Goal: Find specific page/section

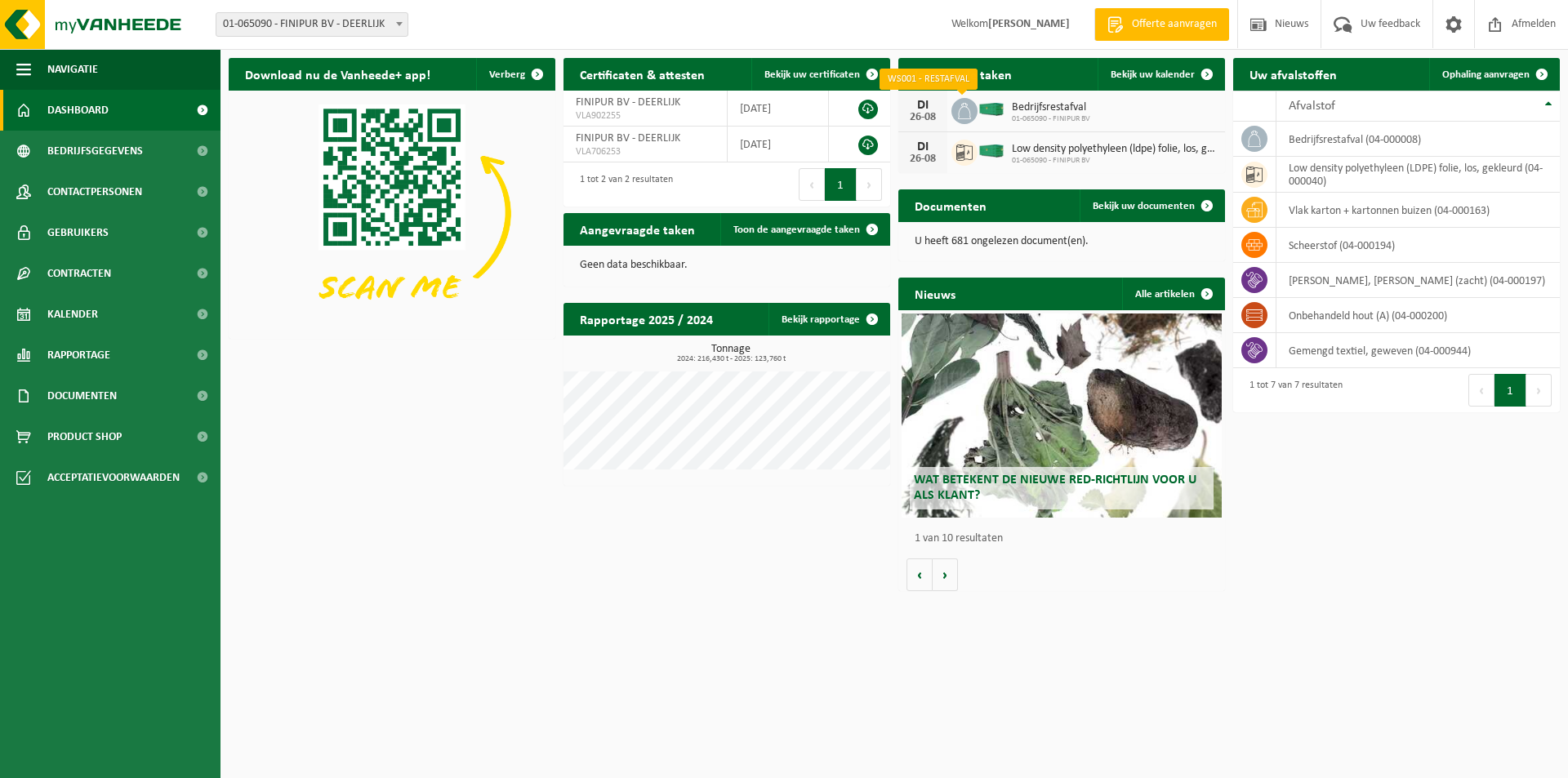
click at [959, 106] on icon at bounding box center [964, 110] width 16 height 16
click at [1034, 114] on span "01-065090 - FINIPUR BV" at bounding box center [1050, 119] width 79 height 9
click at [1034, 113] on div "Bedrijfsrestafval 01-065090 - FINIPUR BV" at bounding box center [1047, 111] width 86 height 26
click at [985, 112] on img at bounding box center [991, 108] width 28 height 14
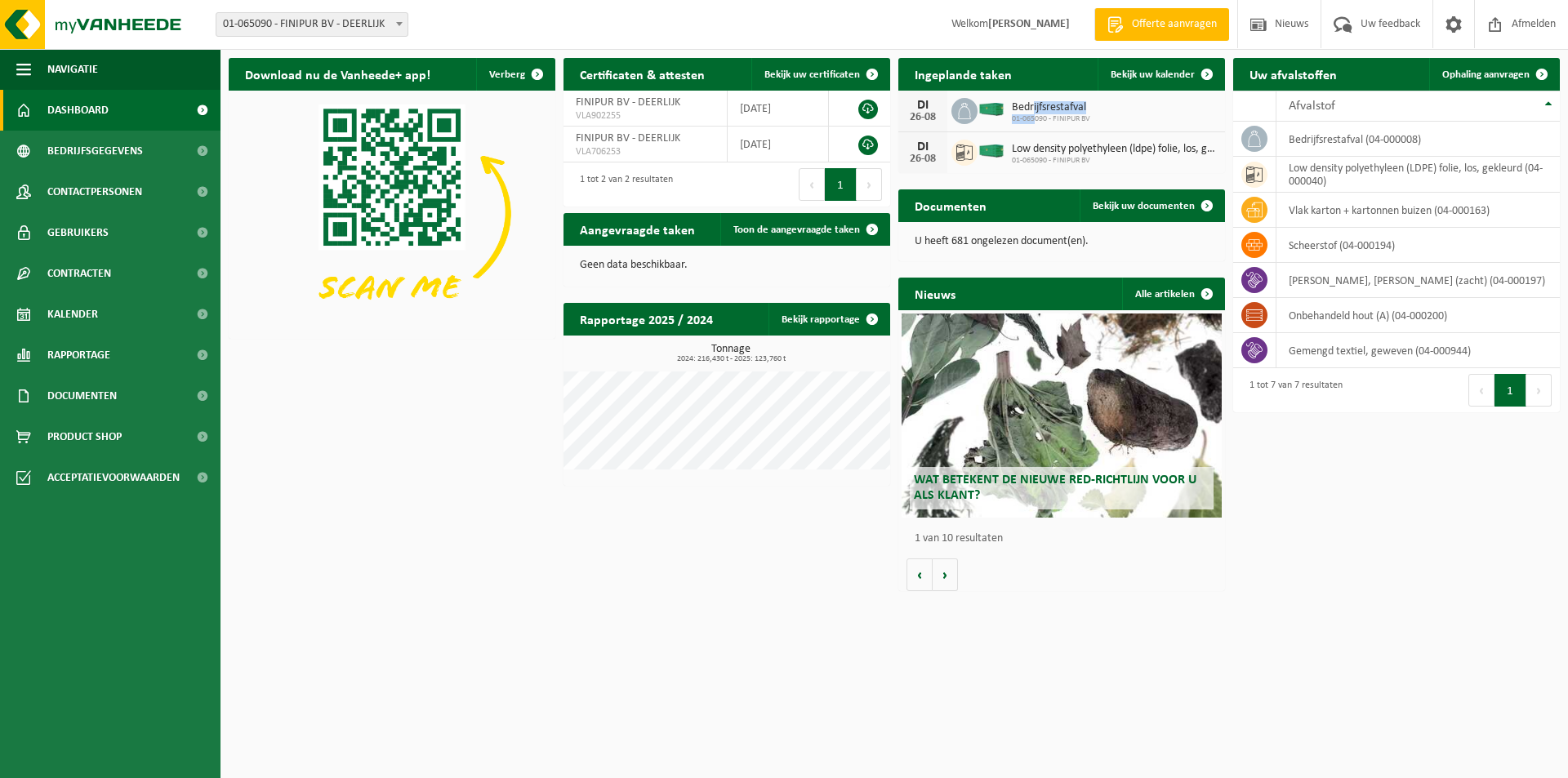
click at [991, 106] on img at bounding box center [991, 108] width 28 height 14
click at [962, 114] on icon at bounding box center [964, 110] width 16 height 16
click at [1018, 75] on h2 "Ingeplande taken" at bounding box center [963, 74] width 130 height 32
